Goal: Task Accomplishment & Management: Manage account settings

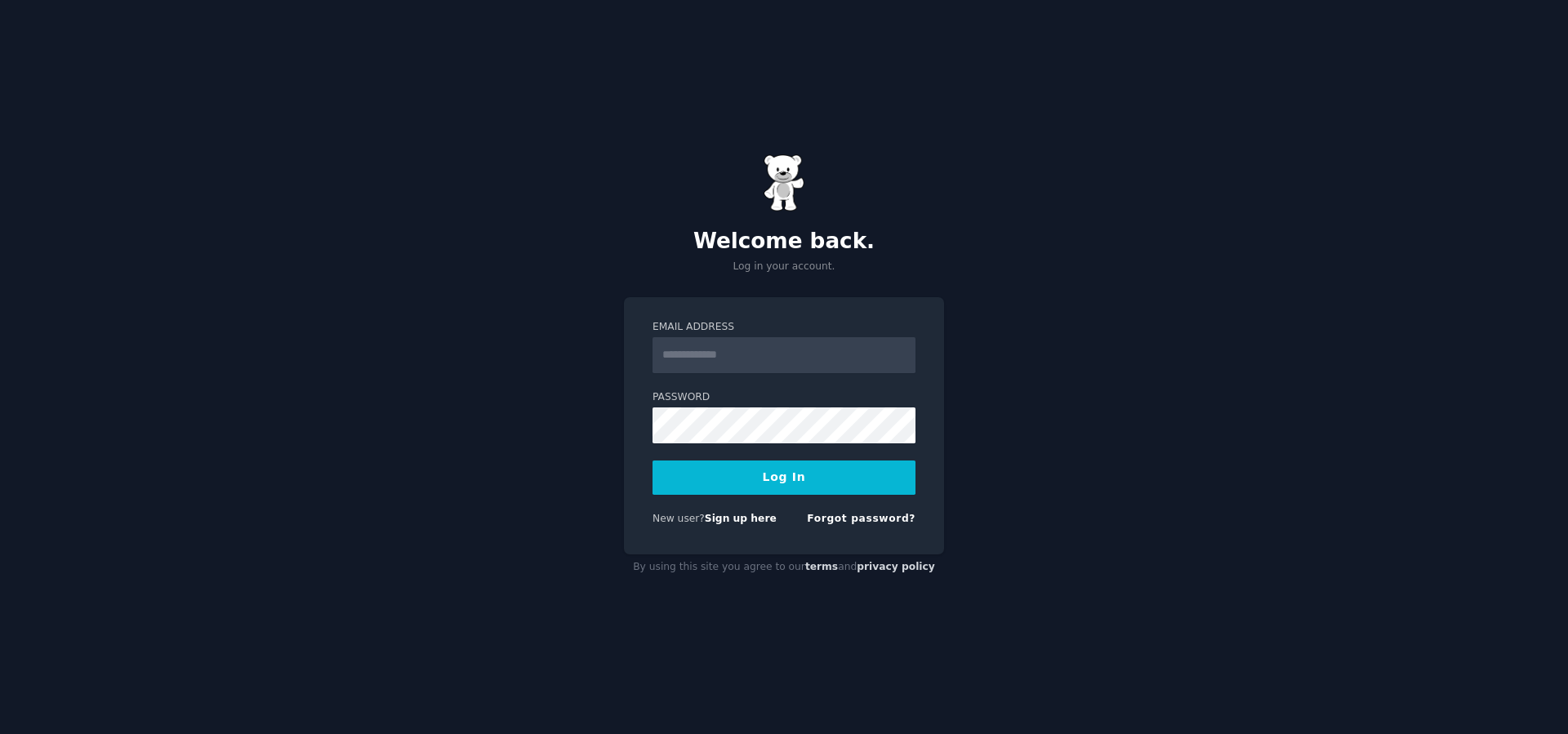
type input "**********"
click at [747, 468] on button "Log In" at bounding box center [784, 477] width 263 height 35
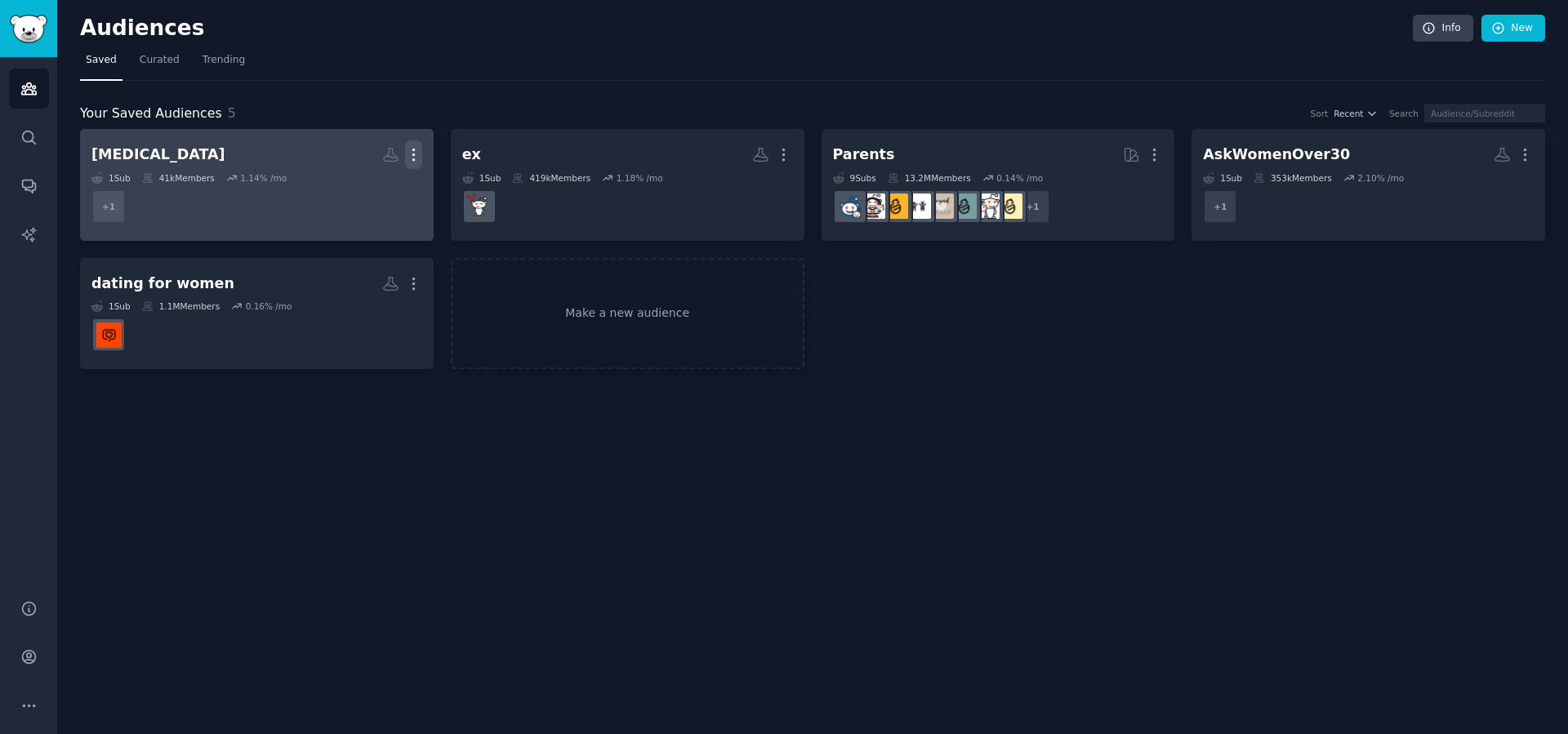
click at [408, 155] on icon "button" at bounding box center [413, 155] width 17 height 17
click at [355, 190] on p "Delete" at bounding box center [369, 189] width 37 height 17
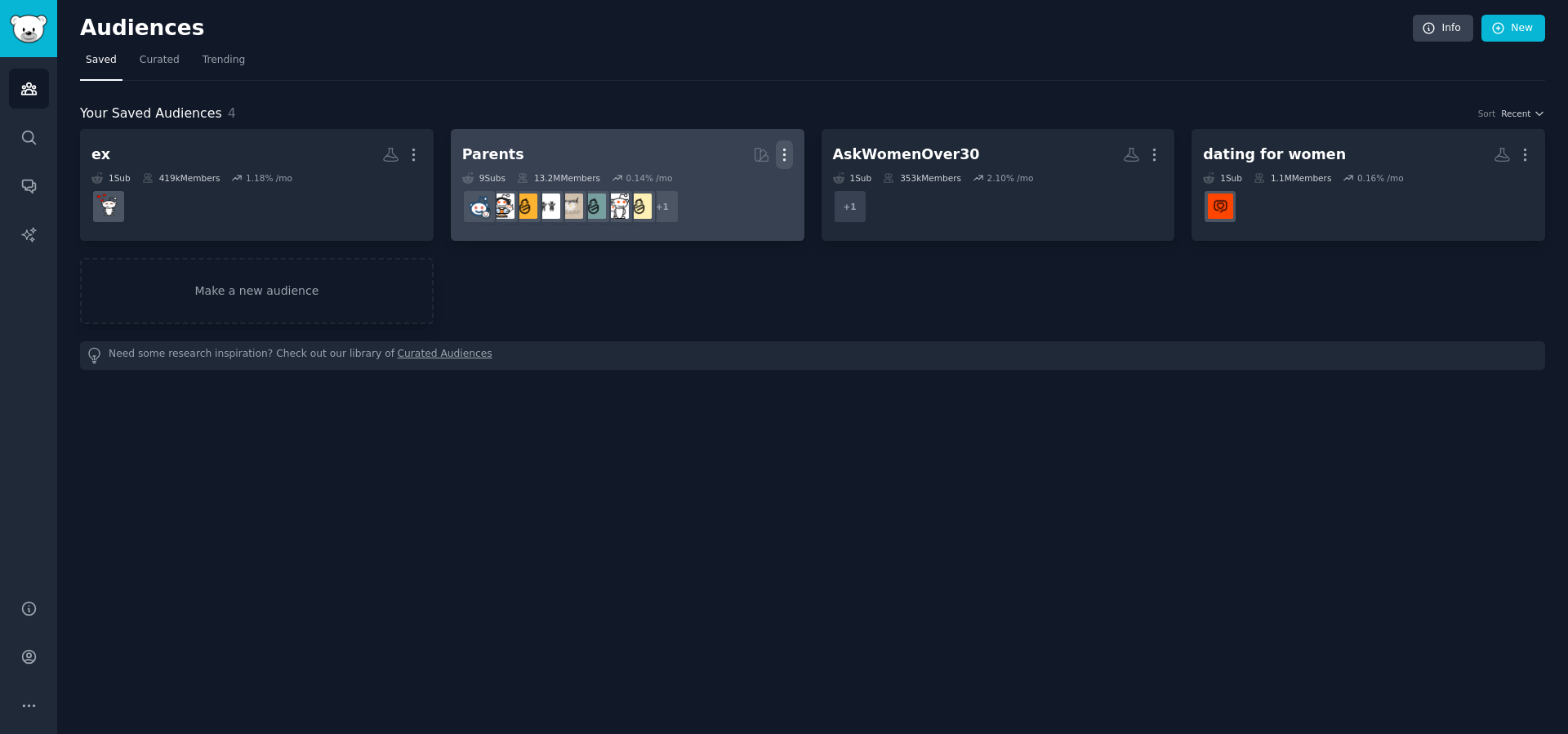
click at [785, 155] on icon "button" at bounding box center [784, 155] width 17 height 17
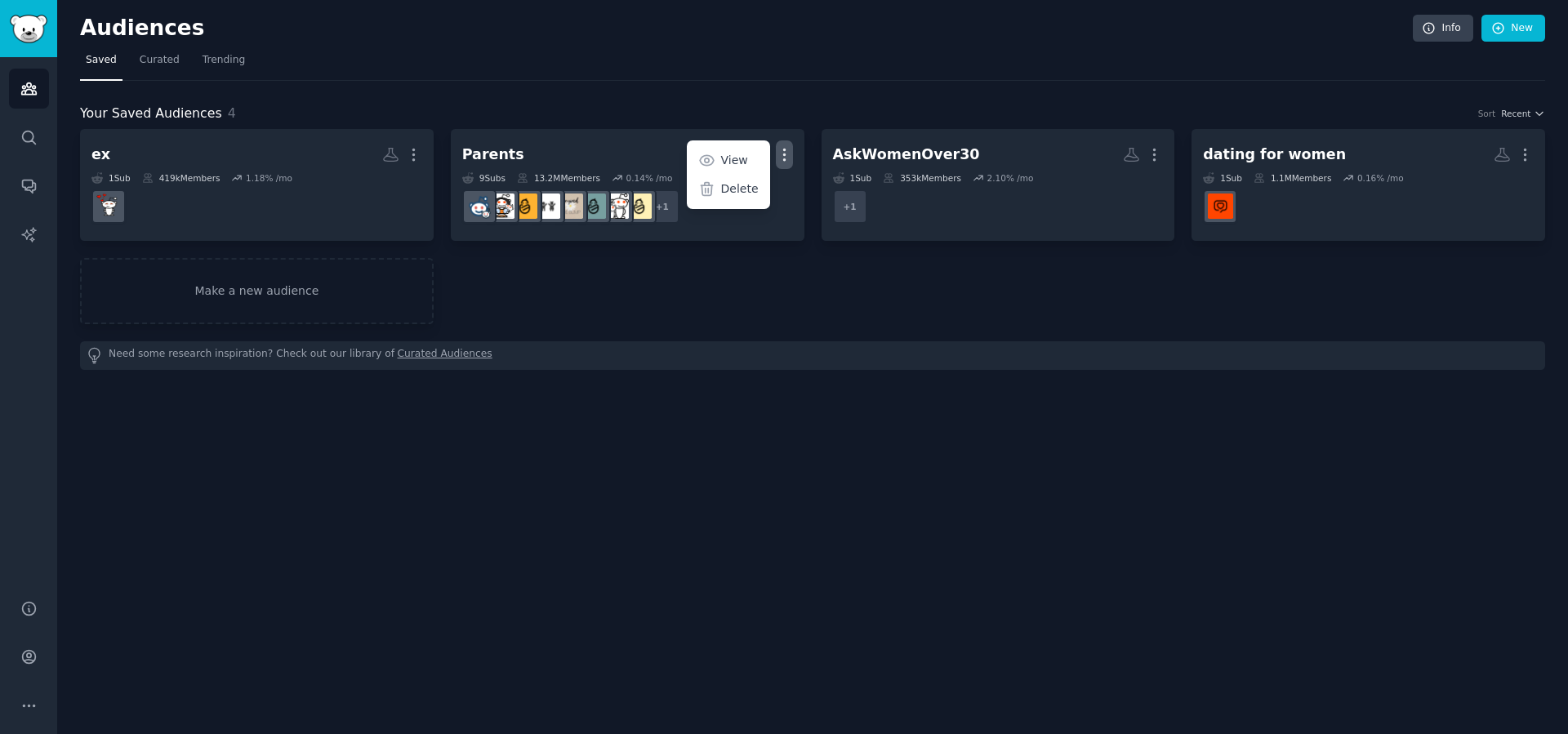
click at [1116, 280] on div "ex Custom Audience More 1 Sub 419k Members 1.18 % /mo Parents Curated by GummyS…" at bounding box center [812, 226] width 1464 height 195
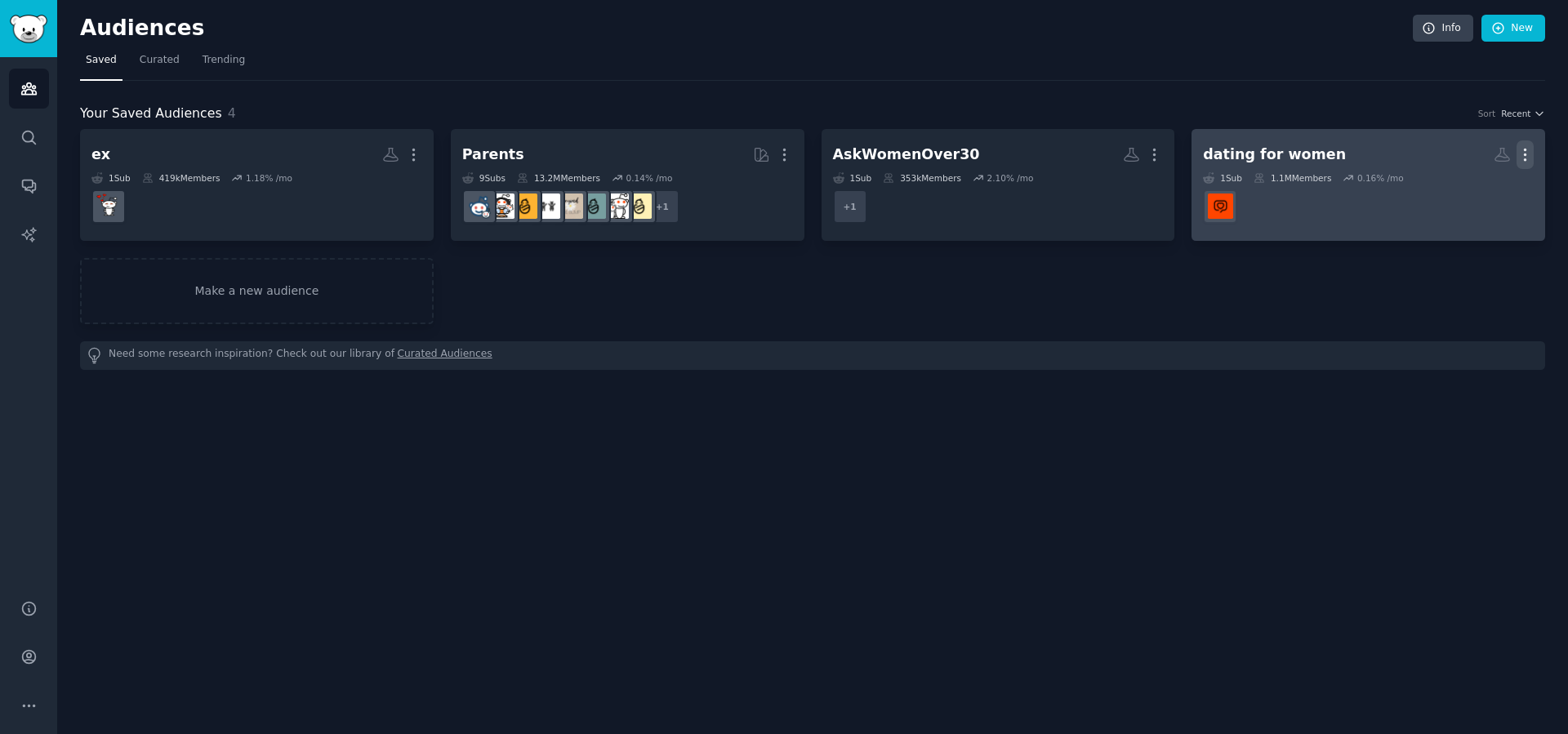
click at [1520, 153] on icon "button" at bounding box center [1525, 155] width 17 height 17
click at [1477, 186] on p "Delete" at bounding box center [1480, 189] width 37 height 17
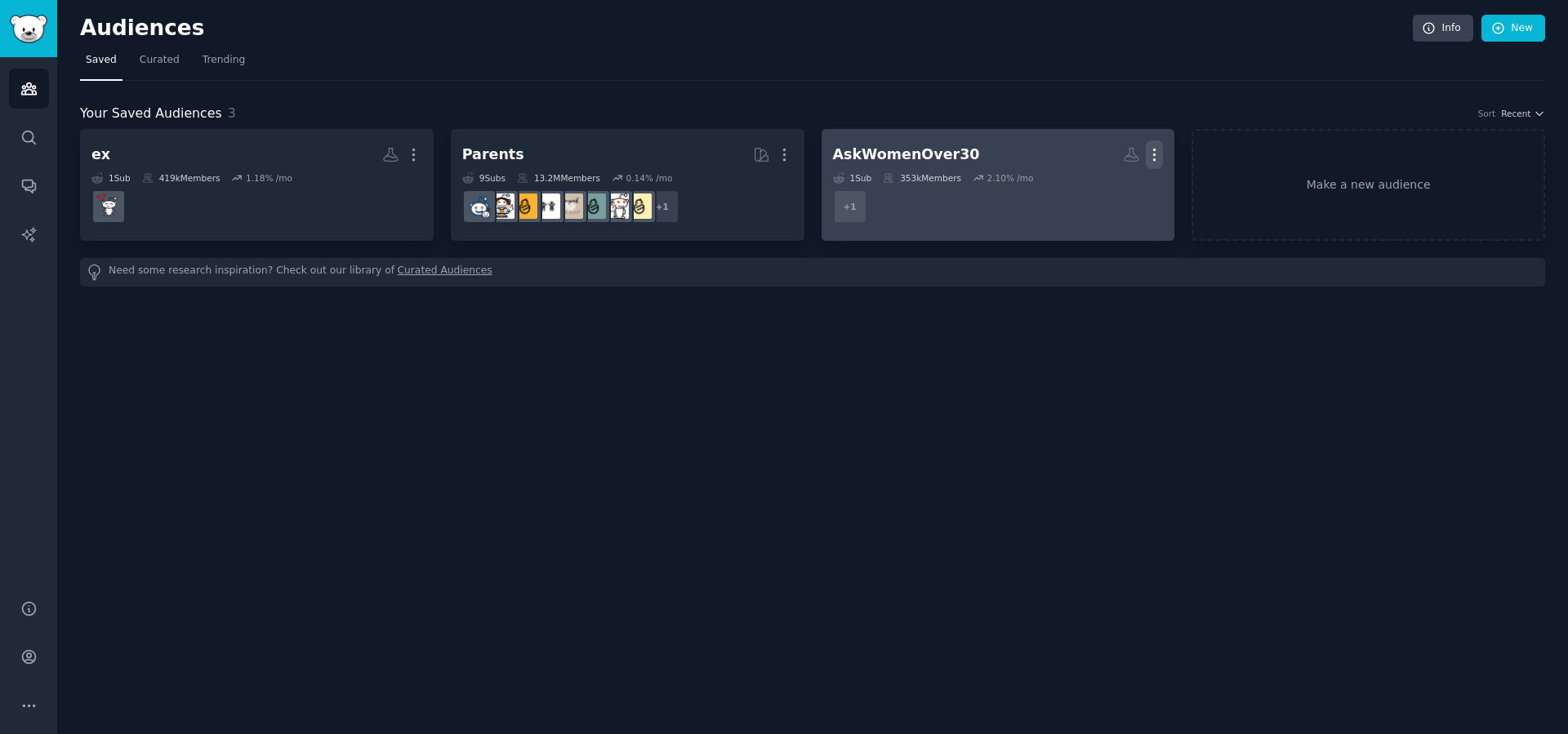
click at [1153, 156] on icon "button" at bounding box center [1154, 155] width 17 height 17
click at [1098, 187] on p "Delete" at bounding box center [1109, 189] width 37 height 17
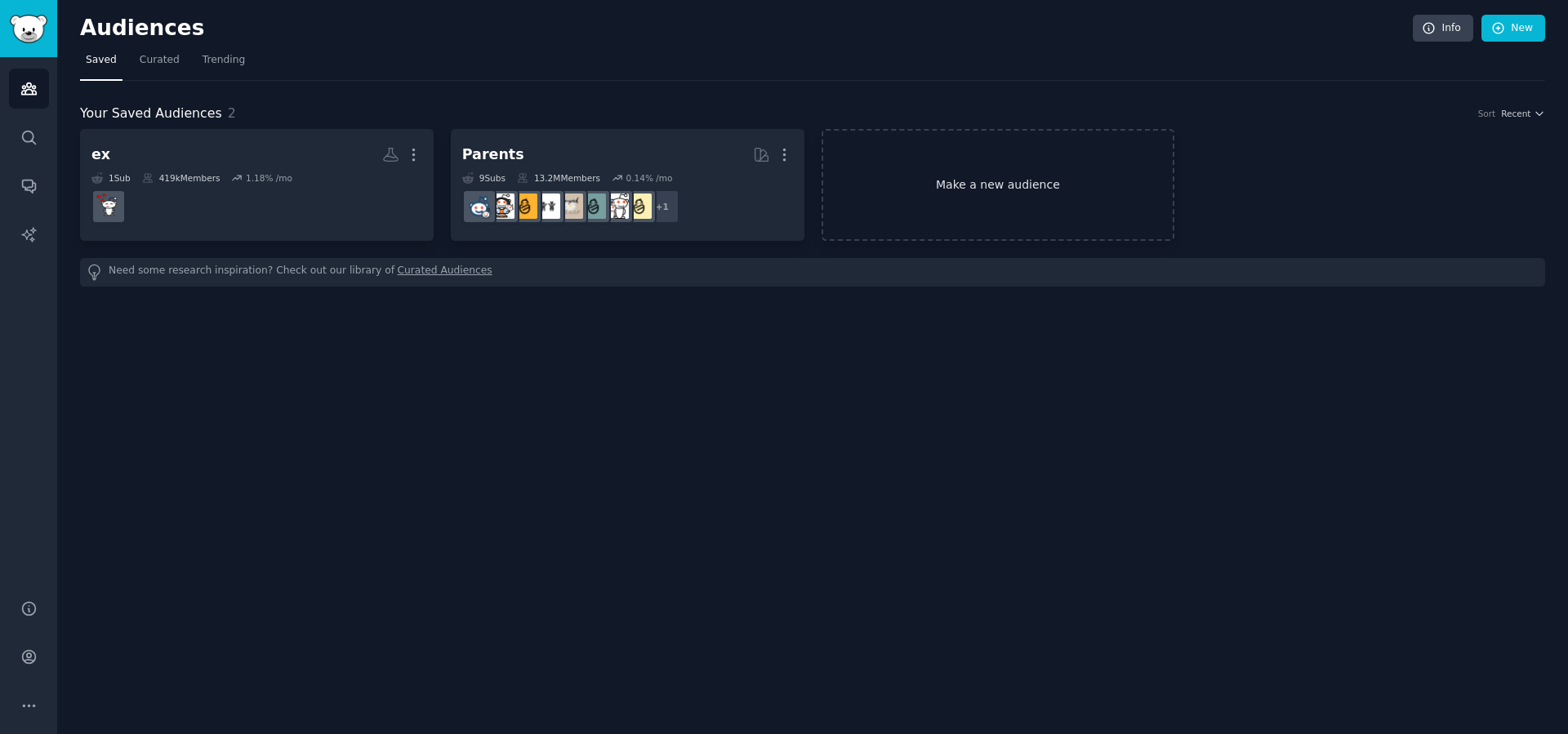
click at [945, 199] on link "Make a new audience" at bounding box center [998, 184] width 354 height 111
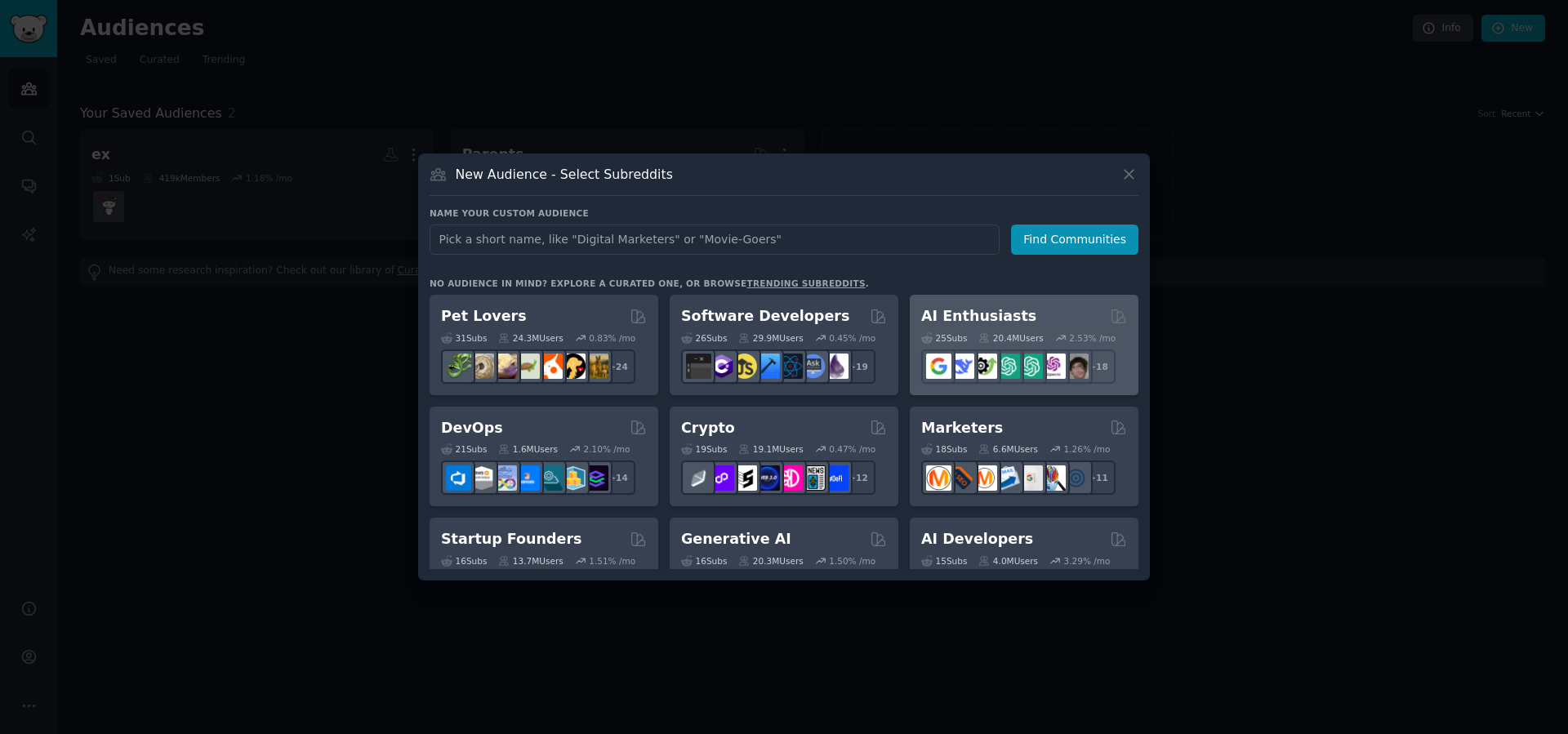
click at [994, 318] on h2 "AI Enthusiasts" at bounding box center [979, 316] width 115 height 20
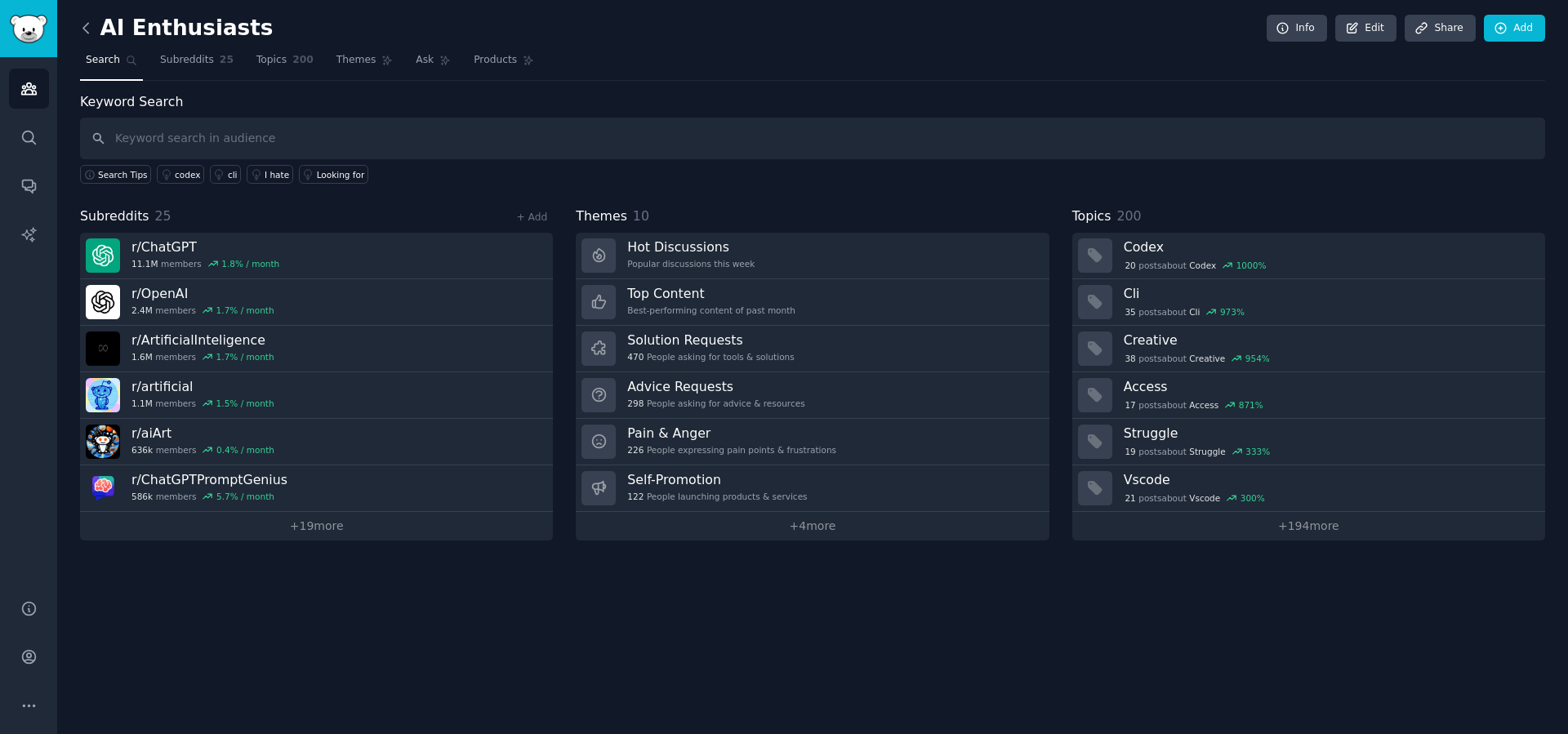
click at [89, 29] on icon at bounding box center [86, 28] width 17 height 17
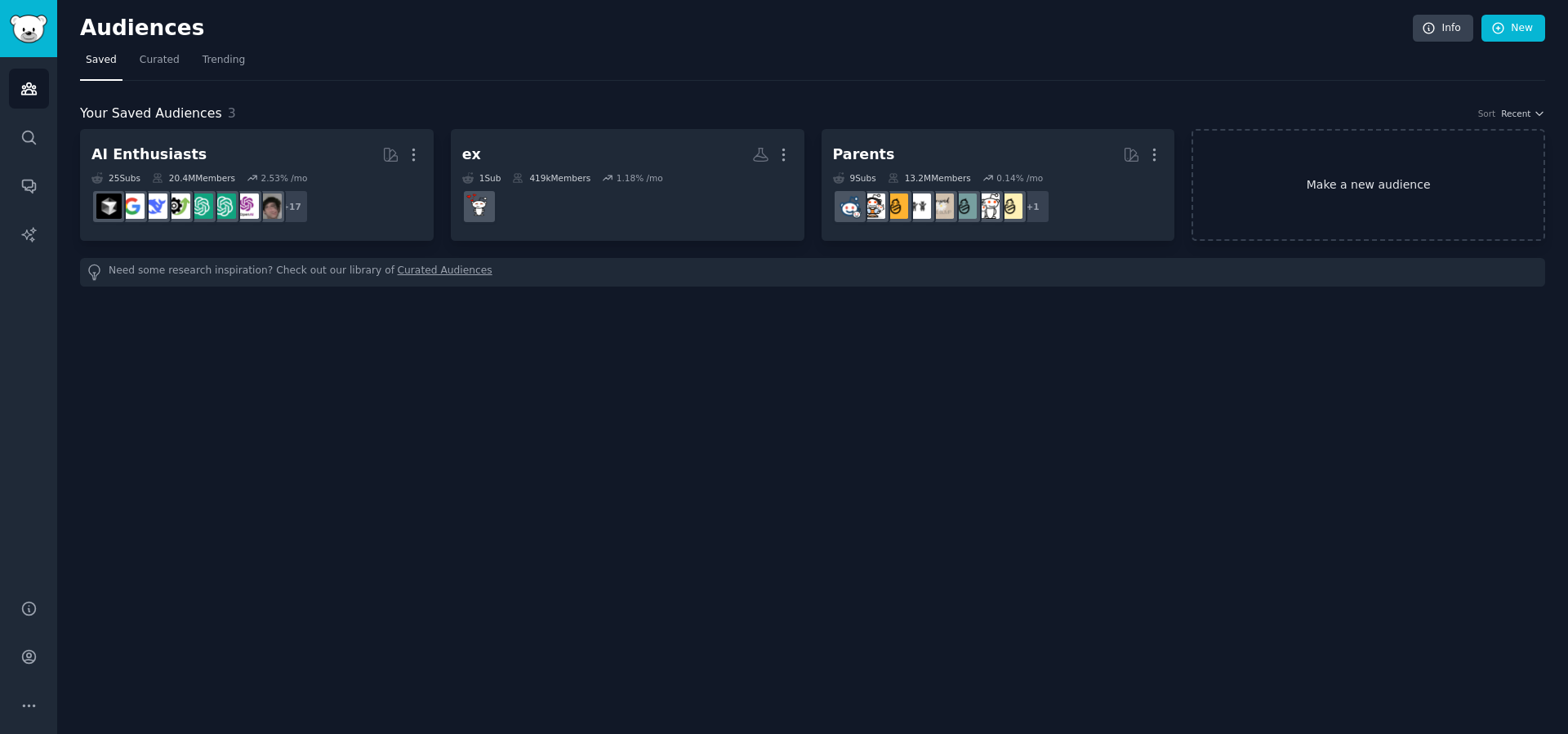
click at [1332, 171] on link "Make a new audience" at bounding box center [1368, 184] width 354 height 111
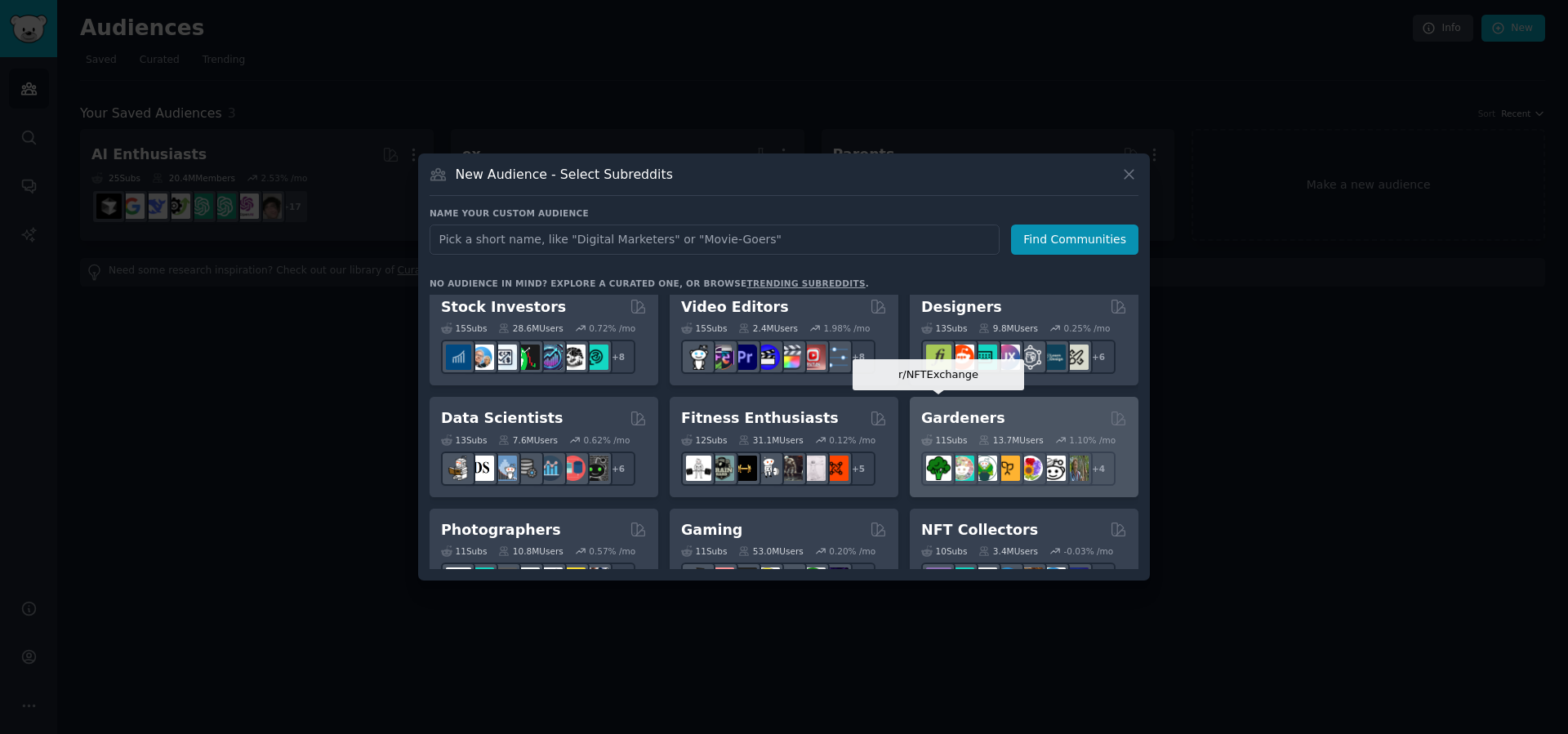
scroll to position [331, 0]
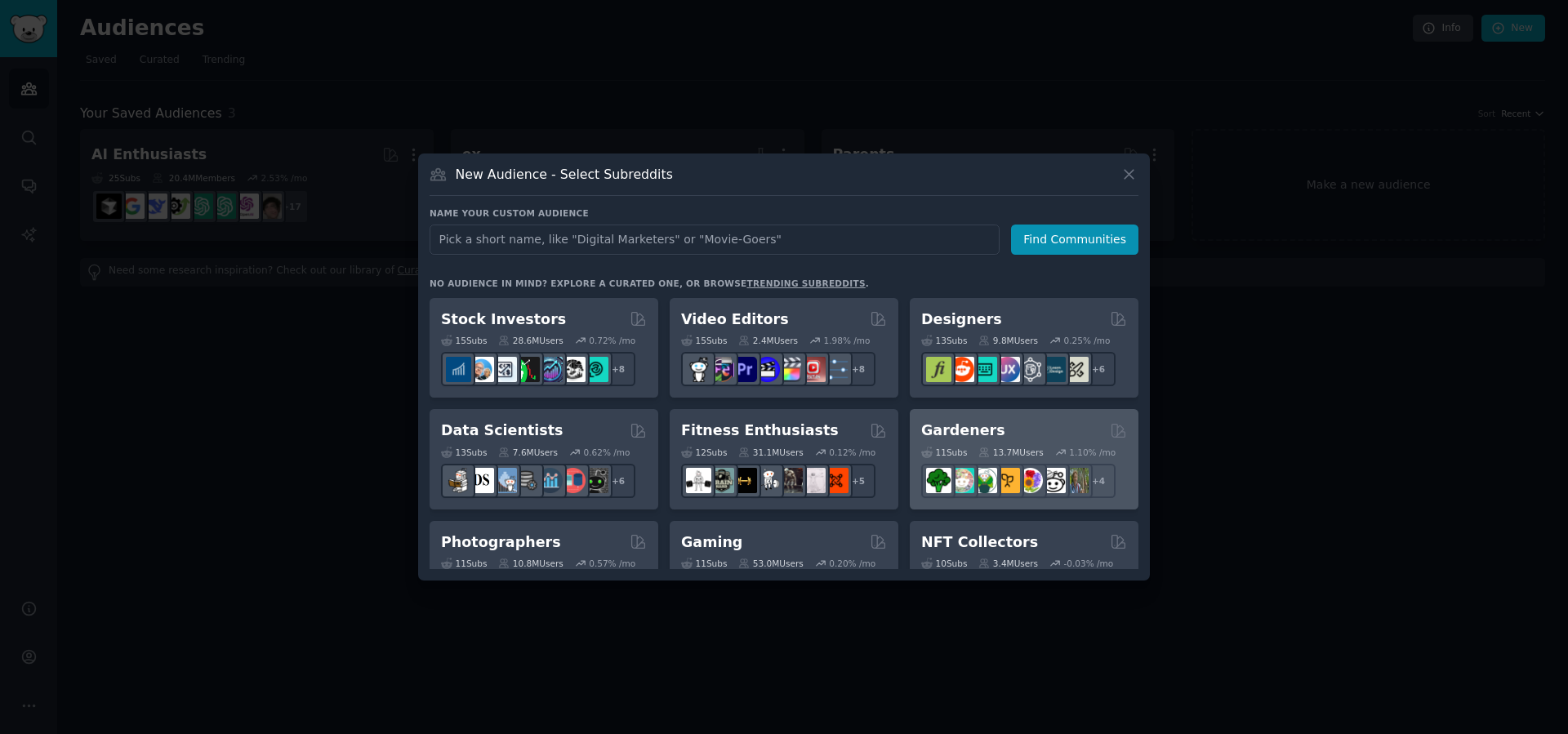
click at [1017, 433] on div "Gardeners" at bounding box center [1024, 430] width 206 height 20
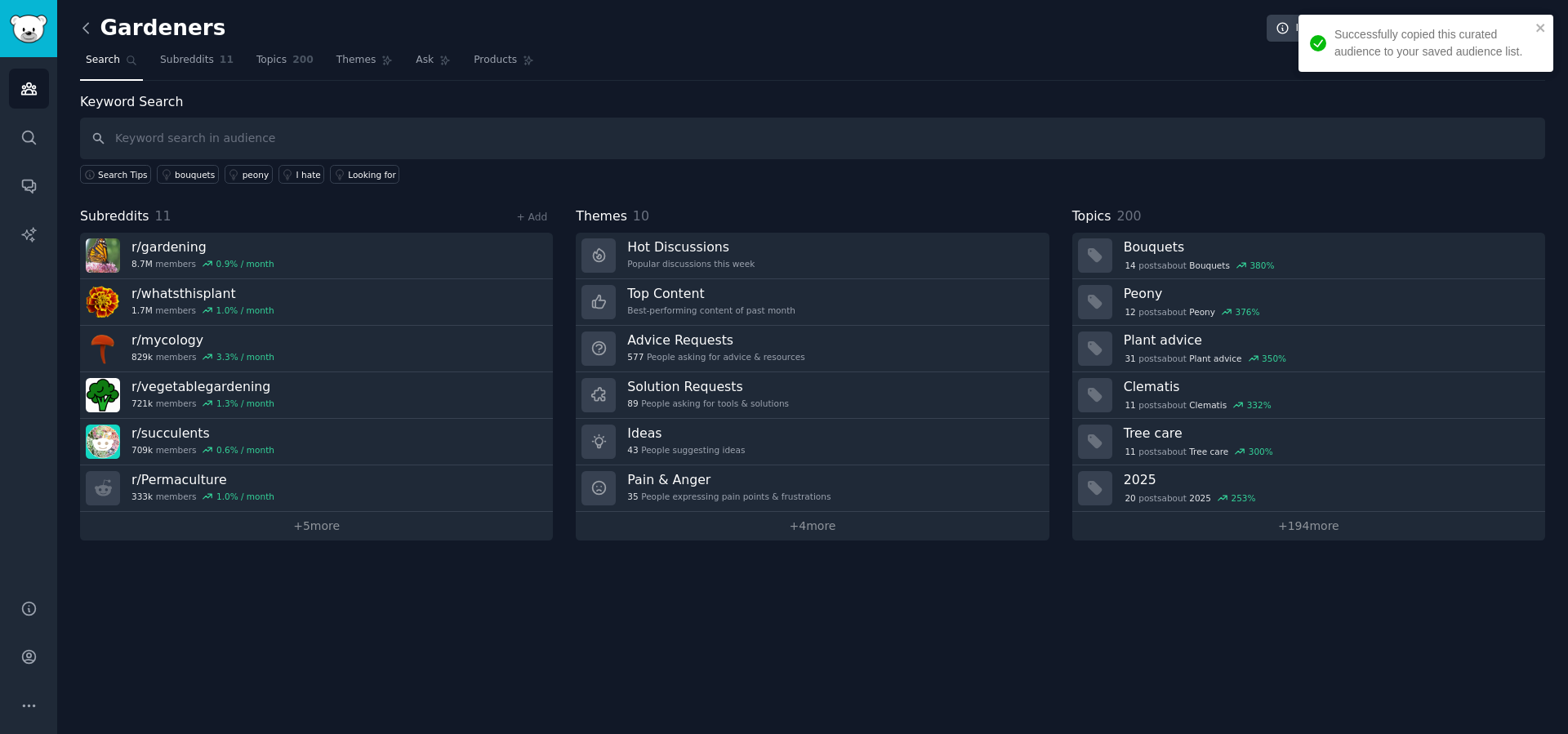
click at [84, 19] on icon at bounding box center [86, 28] width 17 height 17
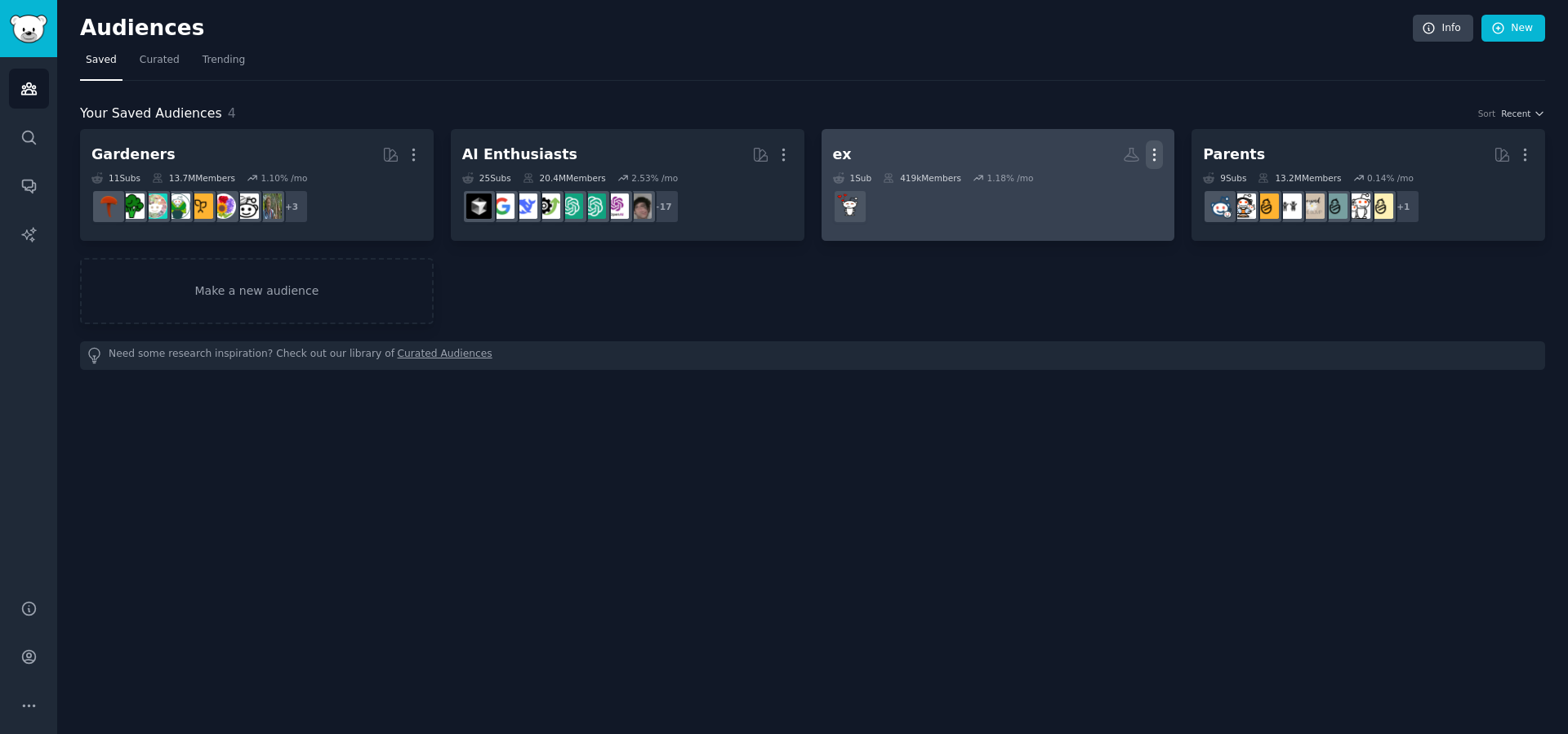
click at [1154, 153] on icon "button" at bounding box center [1154, 155] width 17 height 17
click at [1090, 196] on div "Delete" at bounding box center [1098, 189] width 78 height 35
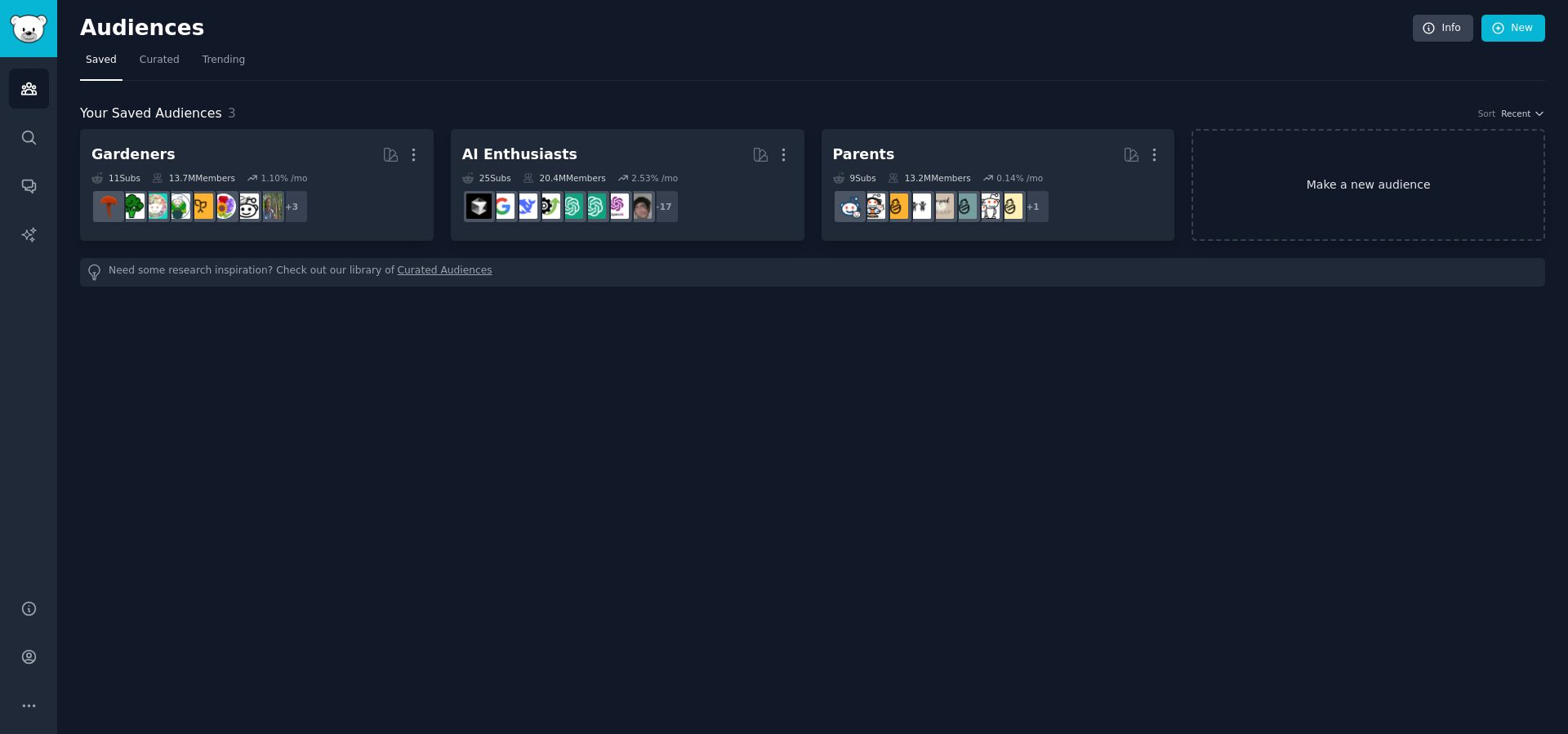
click at [1310, 224] on link "Make a new audience" at bounding box center [1368, 184] width 354 height 111
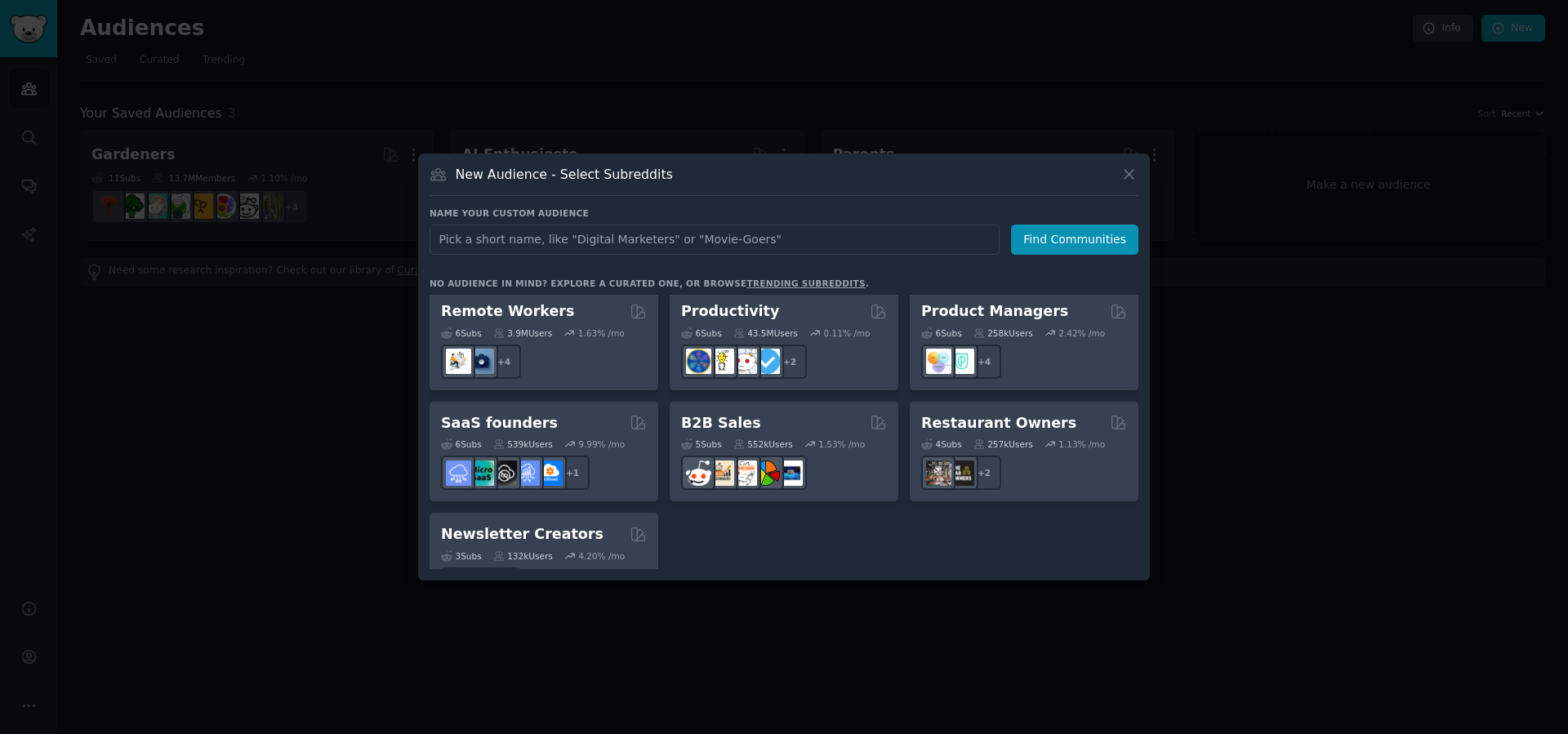
scroll to position [1274, 0]
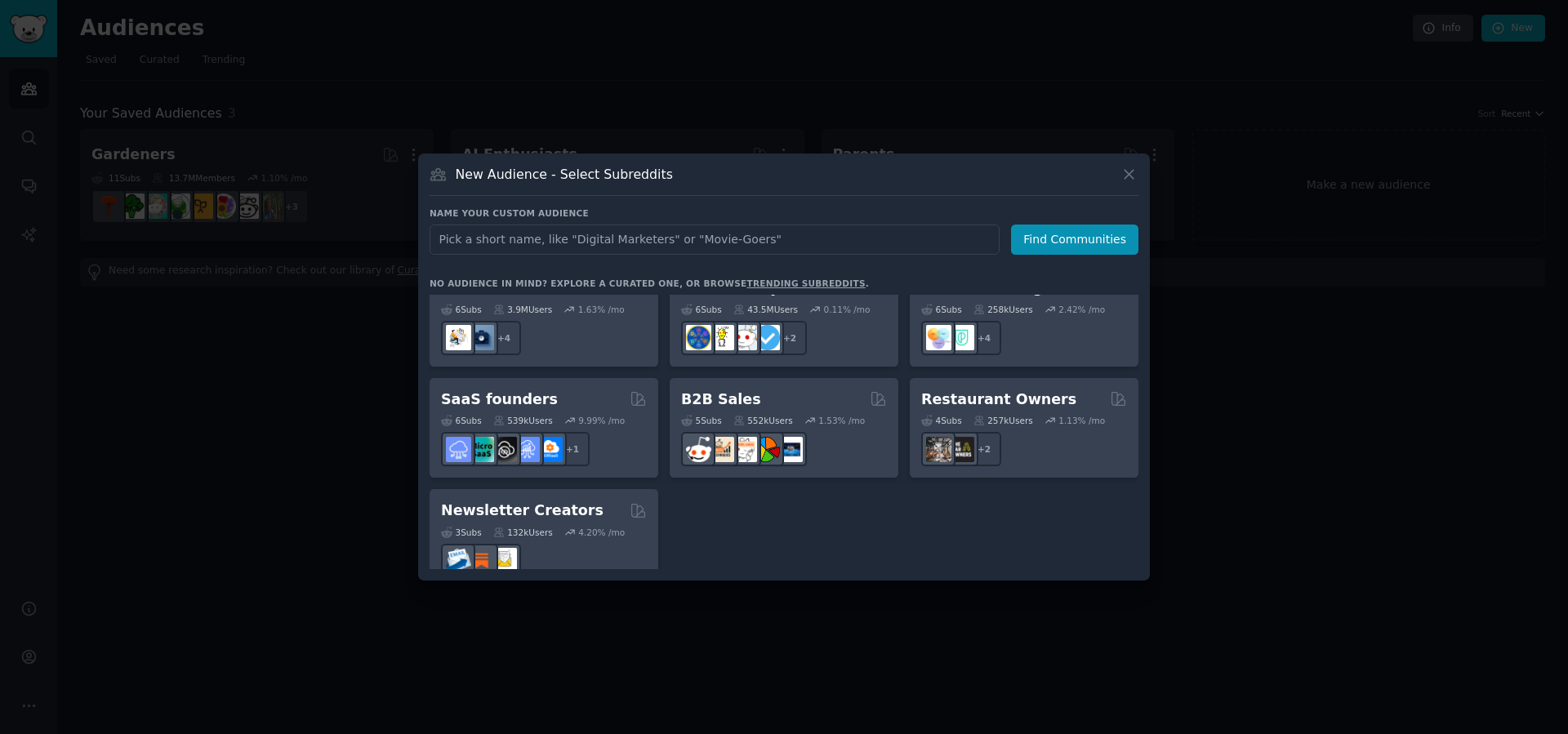
click at [724, 242] on input "text" at bounding box center [714, 239] width 570 height 30
type input "lose weight"
click button "Find Communities" at bounding box center [1074, 239] width 128 height 30
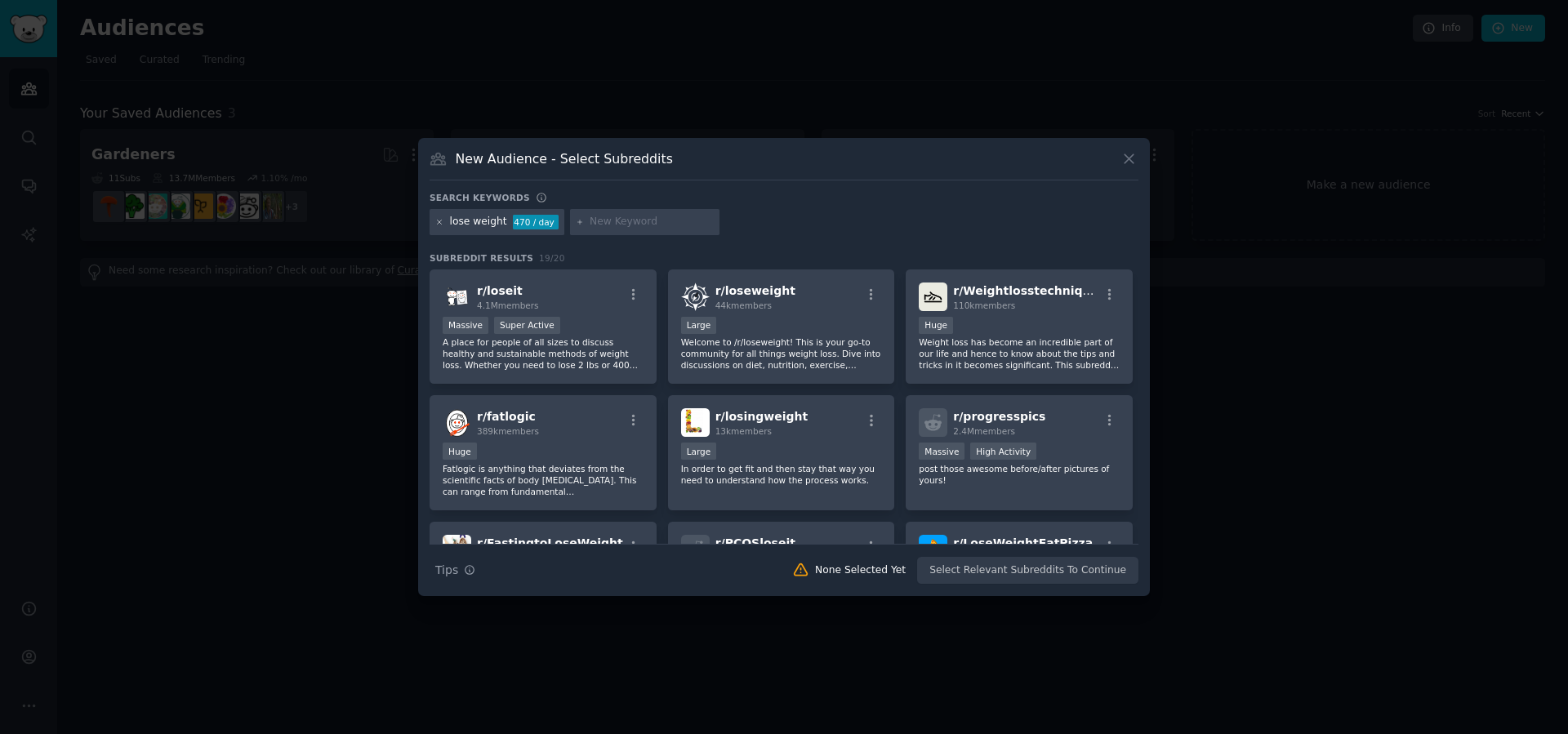
click at [441, 223] on icon at bounding box center [439, 222] width 9 height 9
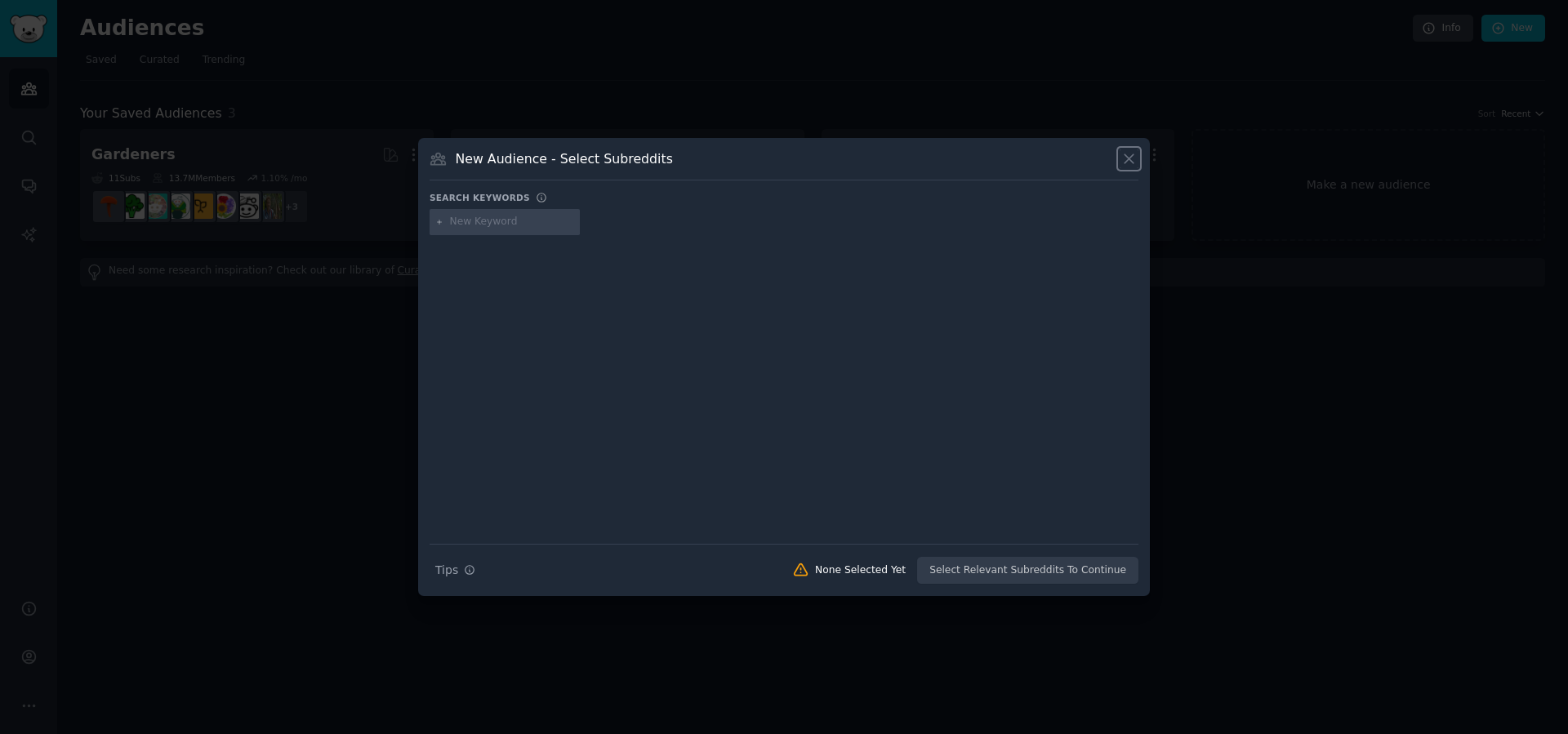
click at [1123, 164] on icon at bounding box center [1129, 159] width 17 height 17
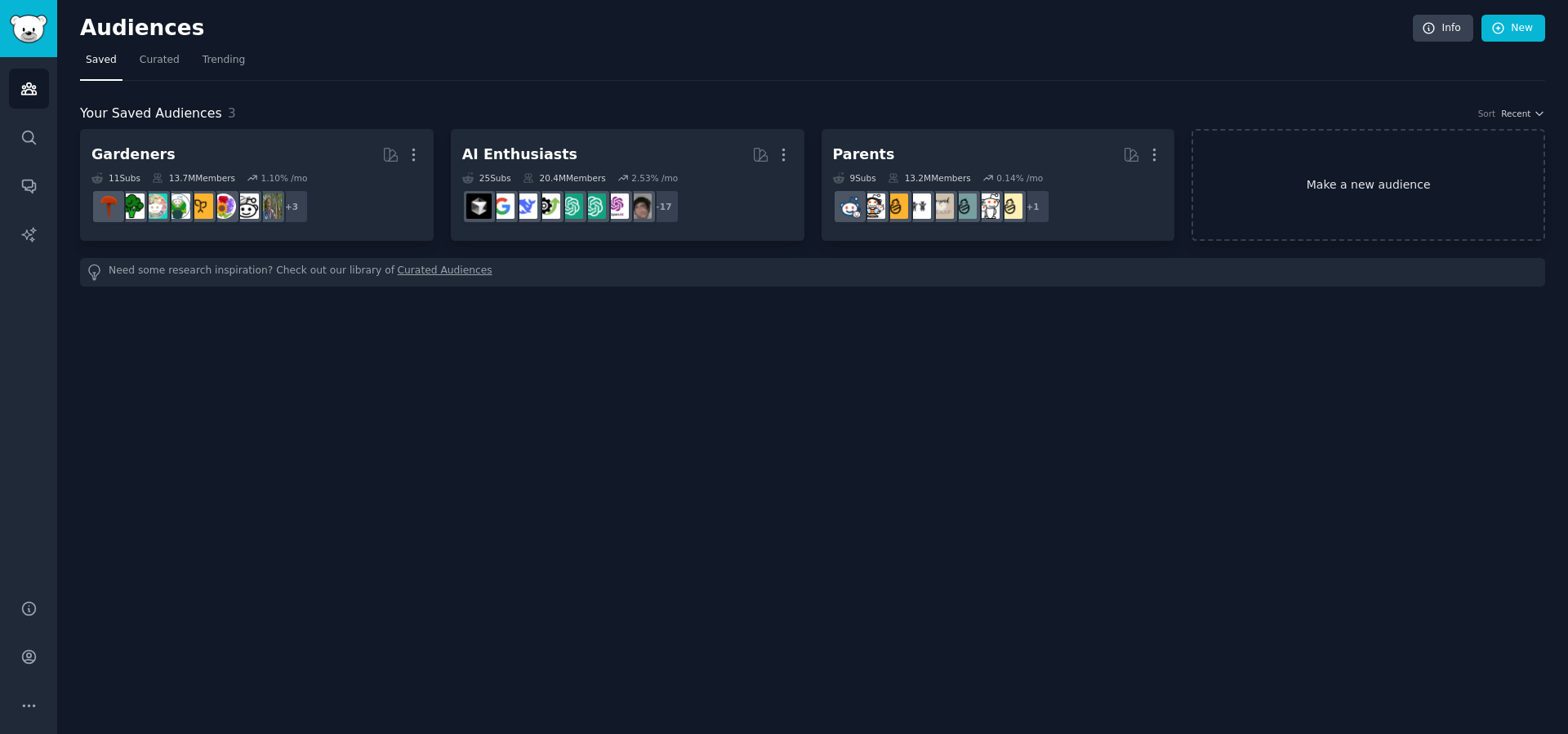
click at [1426, 155] on link "Make a new audience" at bounding box center [1368, 184] width 354 height 111
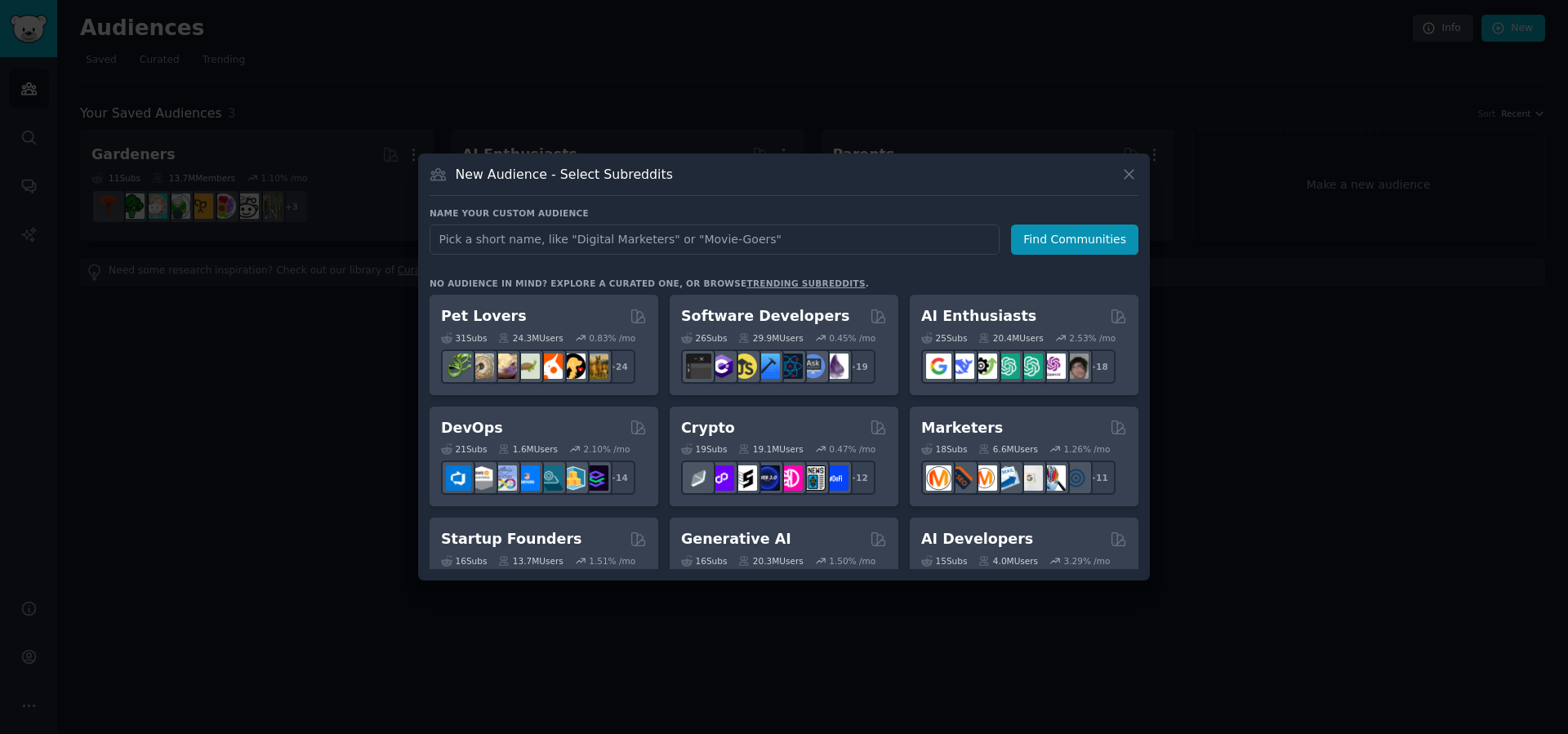
click at [680, 244] on input "text" at bounding box center [714, 239] width 570 height 30
type input "bariatric"
click button "Find Communities" at bounding box center [1074, 239] width 128 height 30
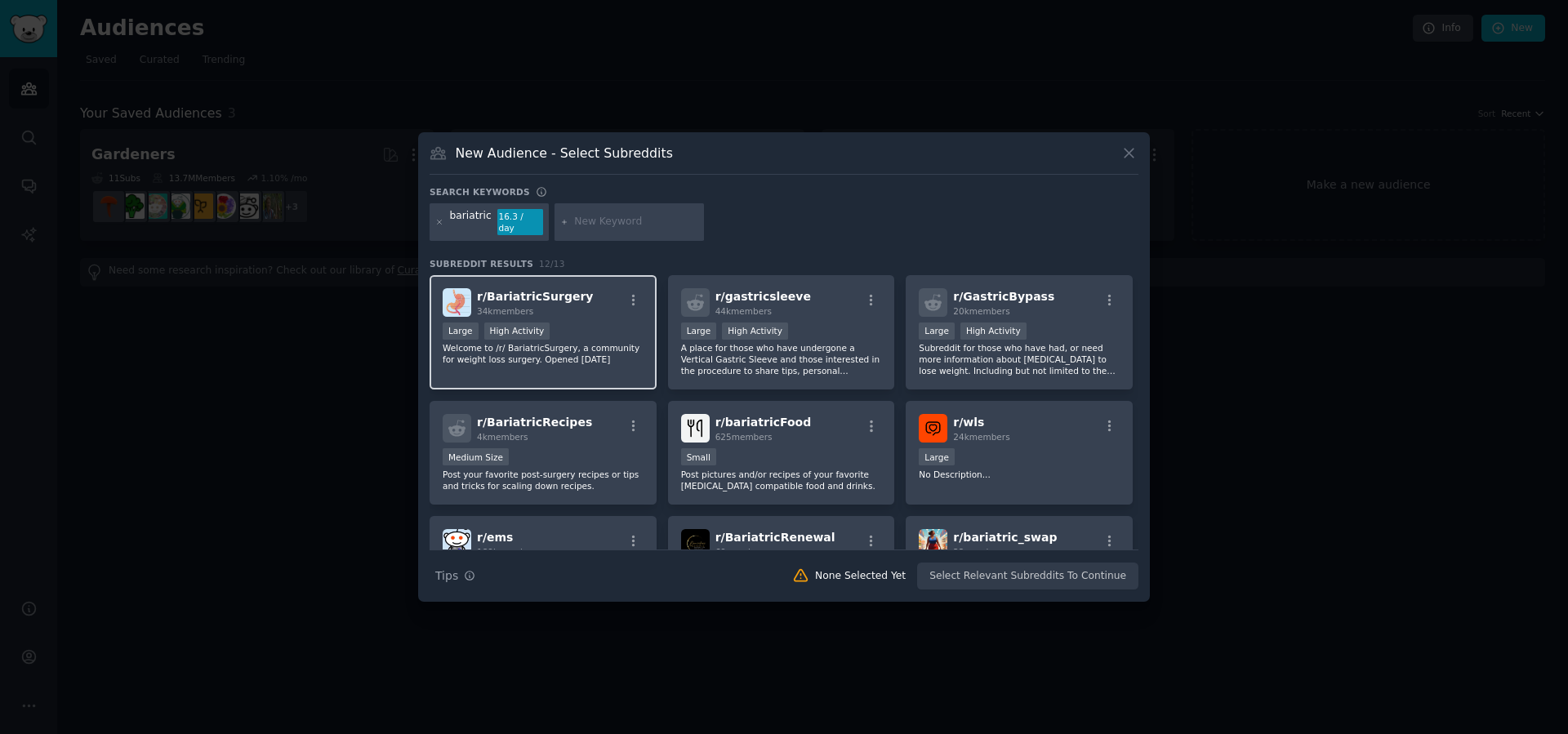
click at [625, 347] on p "Welcome to /r/ BariatricSurgery, a community for weight loss surgery. Opened [D…" at bounding box center [543, 354] width 201 height 23
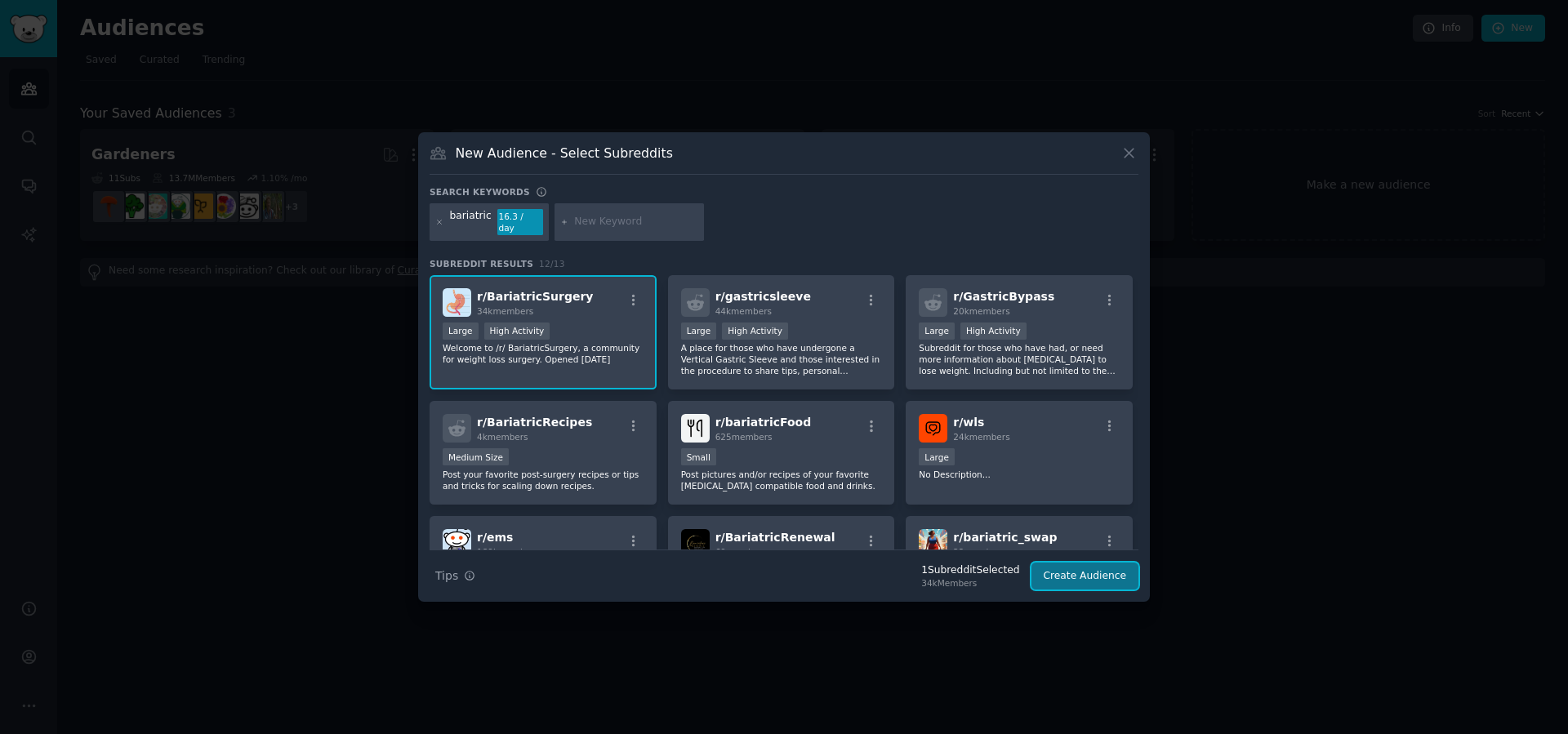
click at [1085, 572] on button "Create Audience" at bounding box center [1085, 575] width 108 height 28
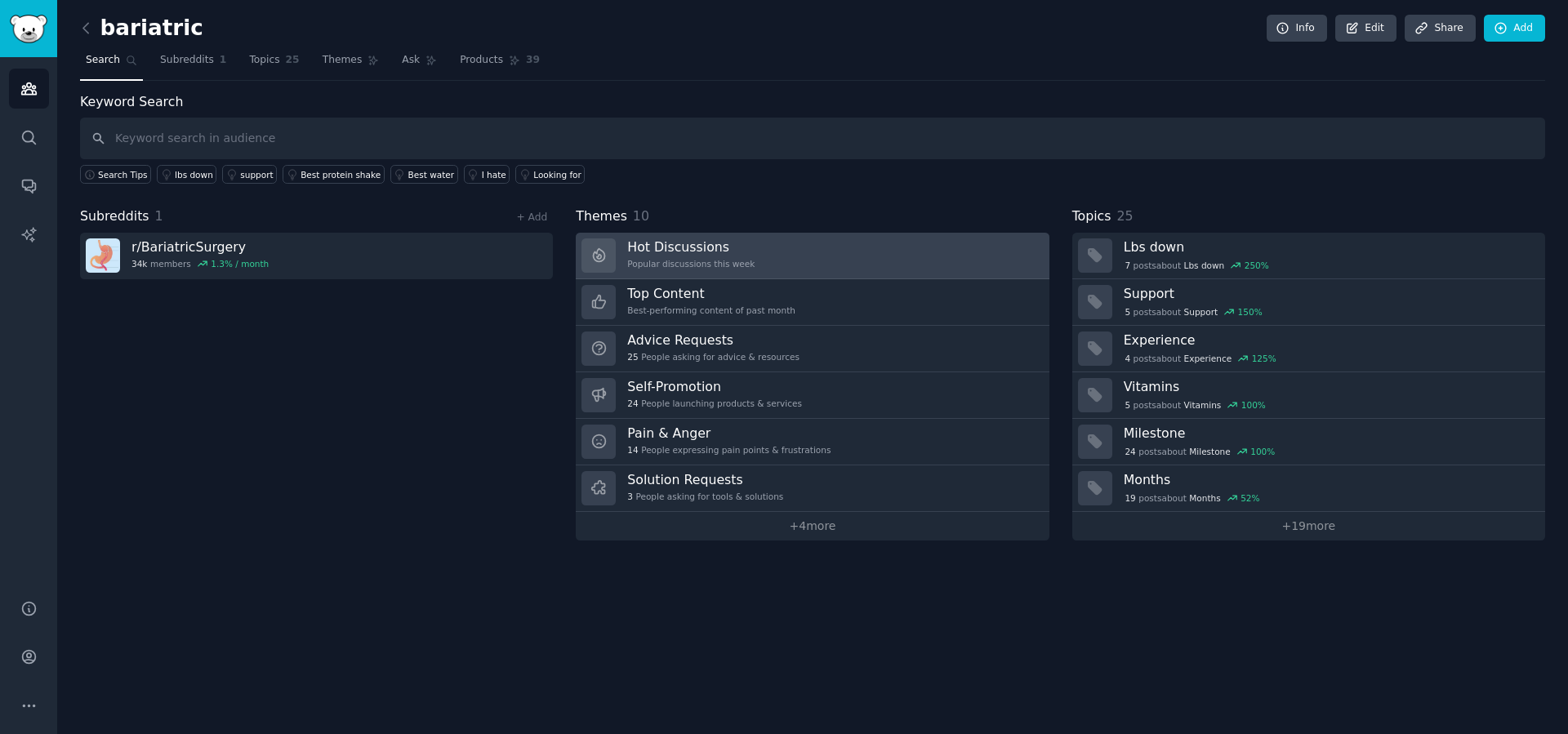
click at [907, 268] on link "Hot Discussions Popular discussions this week" at bounding box center [812, 256] width 473 height 46
